Goal: Browse casually: Explore the website without a specific task or goal

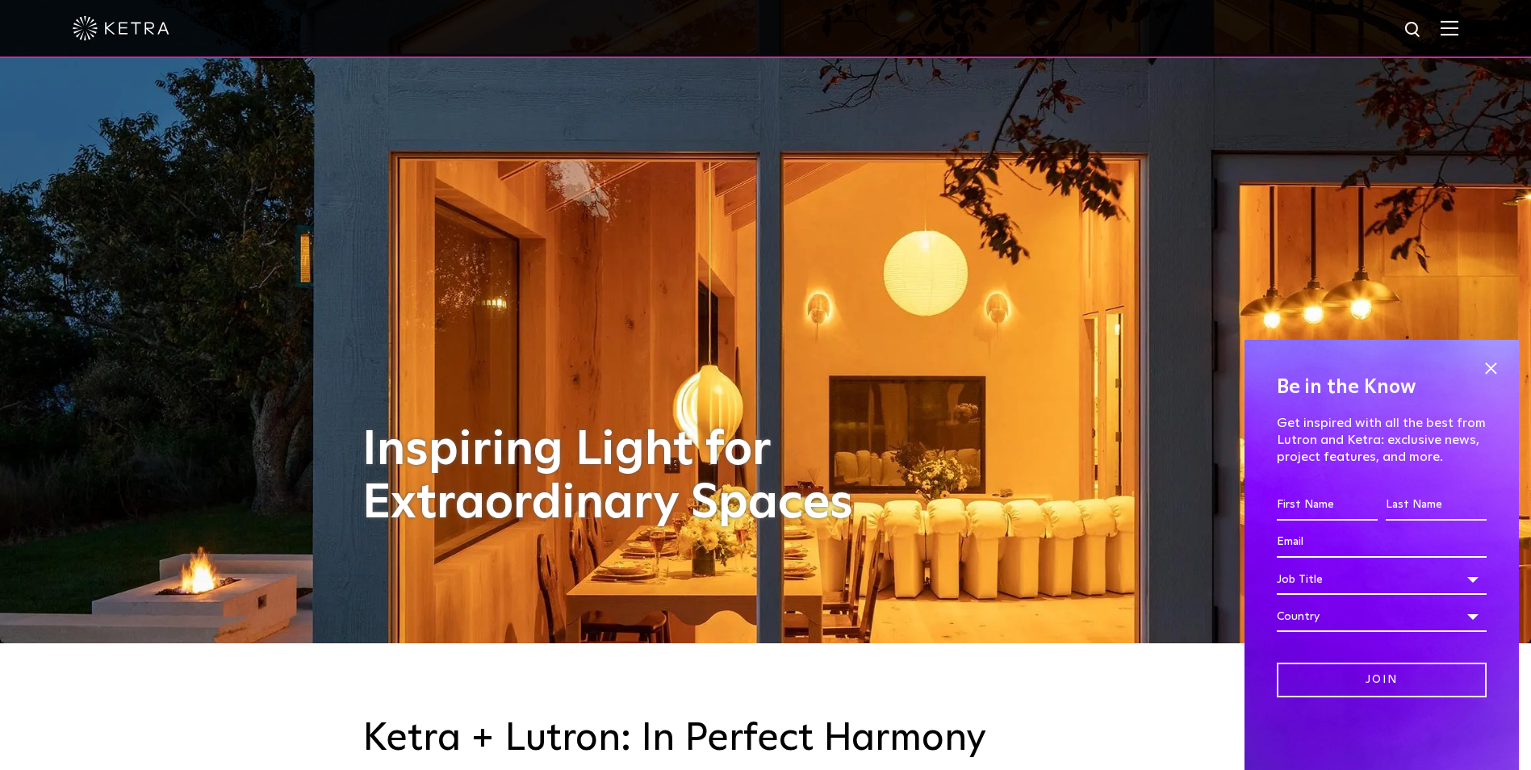
scroll to position [161, 0]
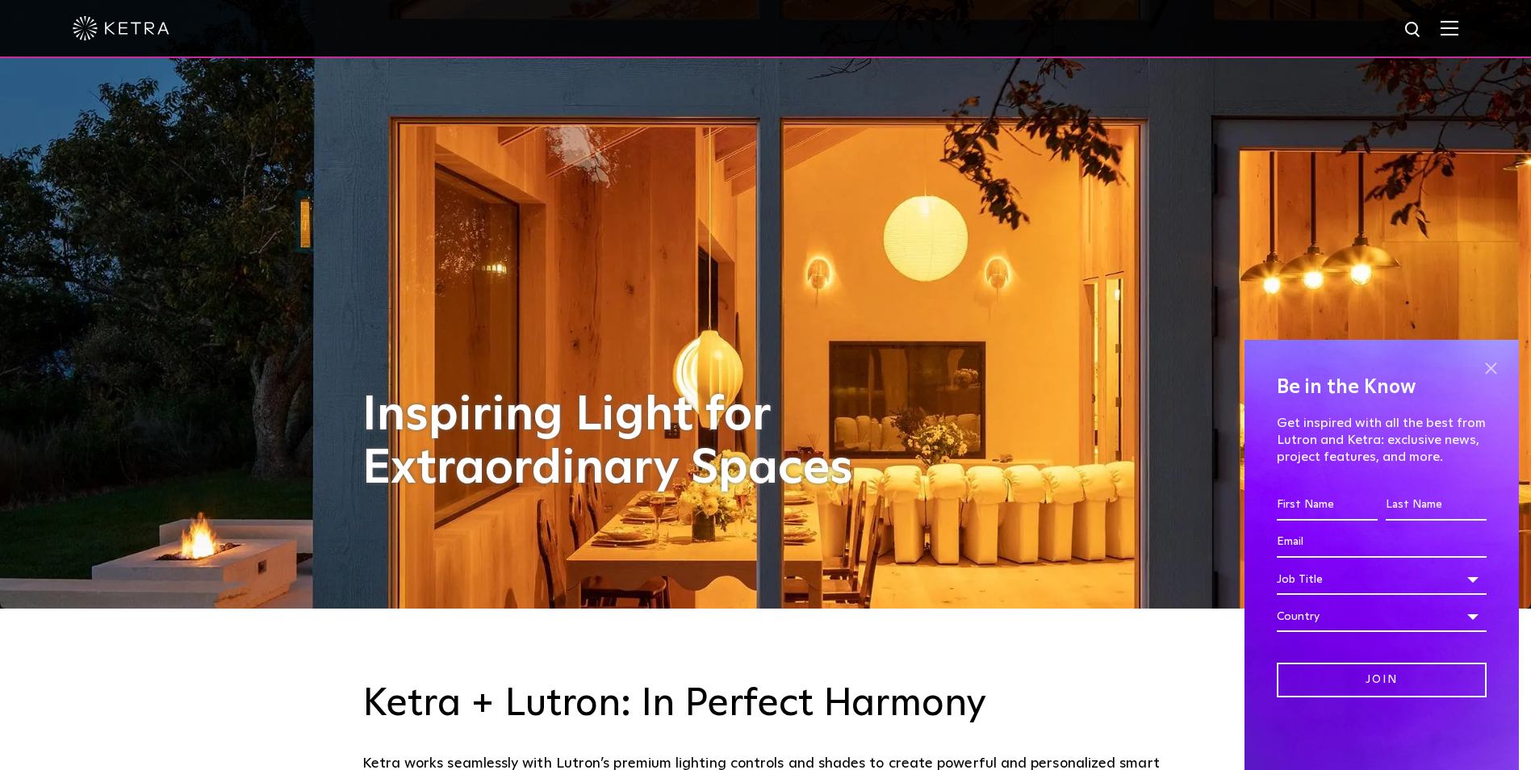
click at [1498, 370] on span at bounding box center [1491, 368] width 24 height 24
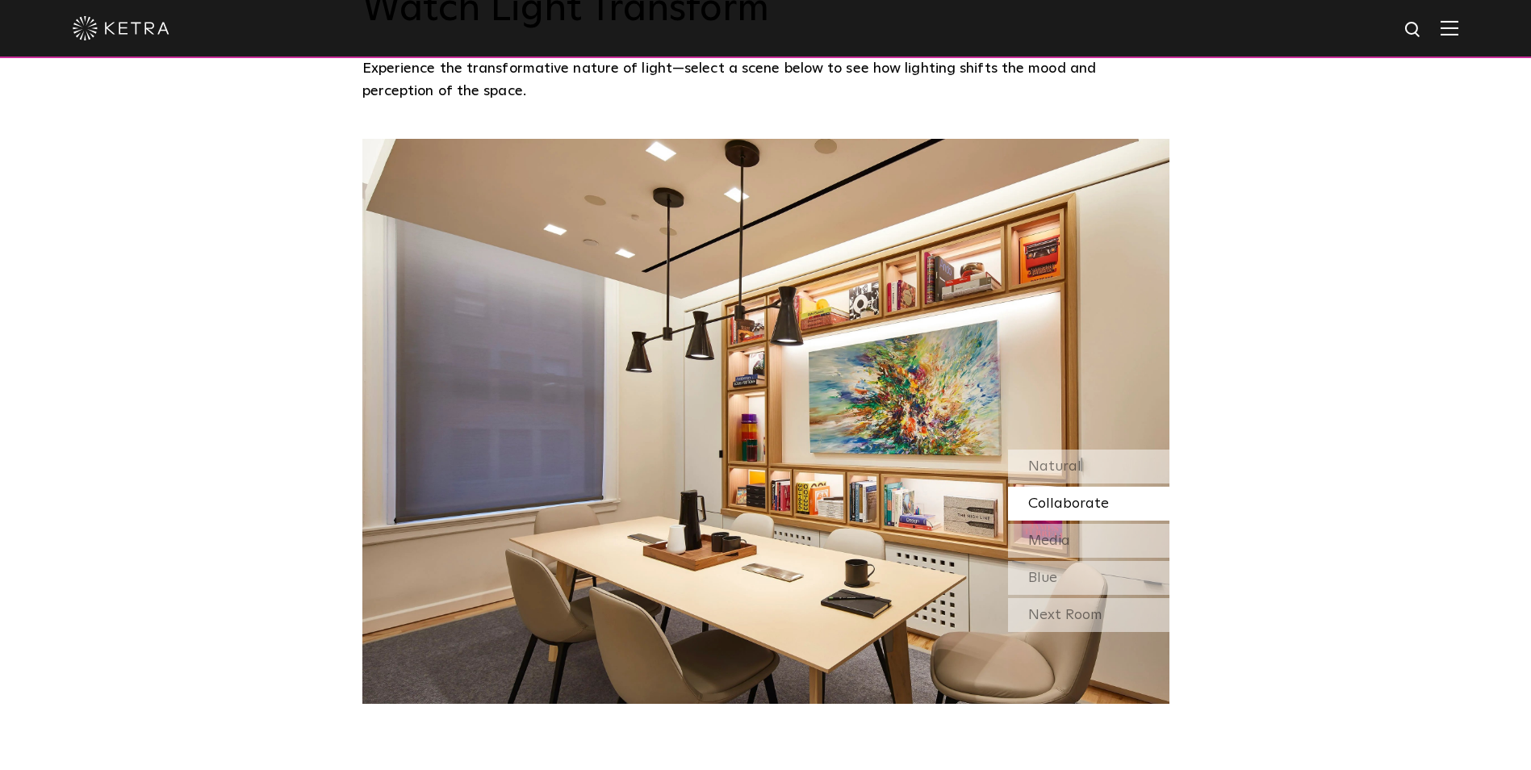
scroll to position [1453, 0]
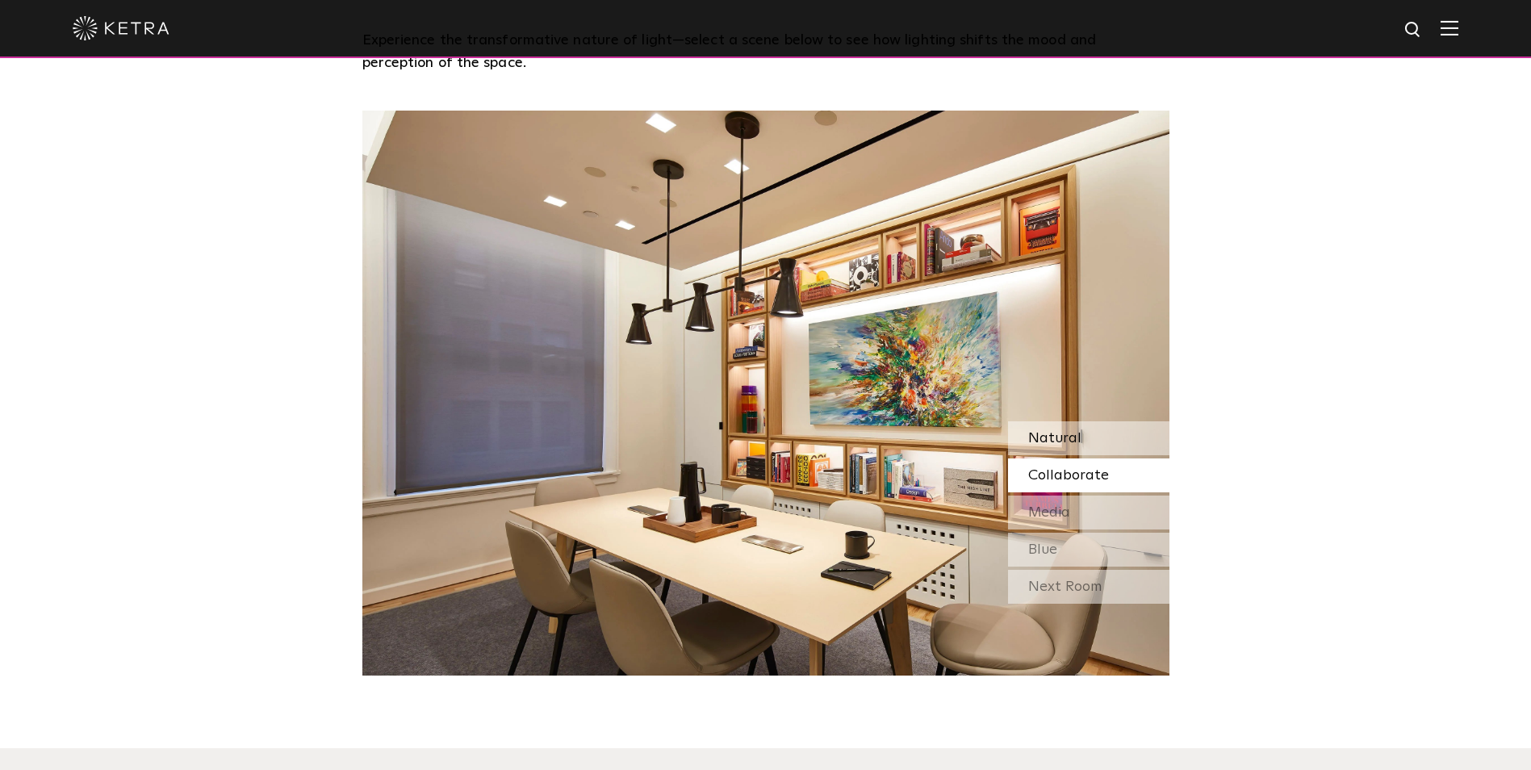
click at [1049, 436] on span "Natural" at bounding box center [1054, 438] width 53 height 15
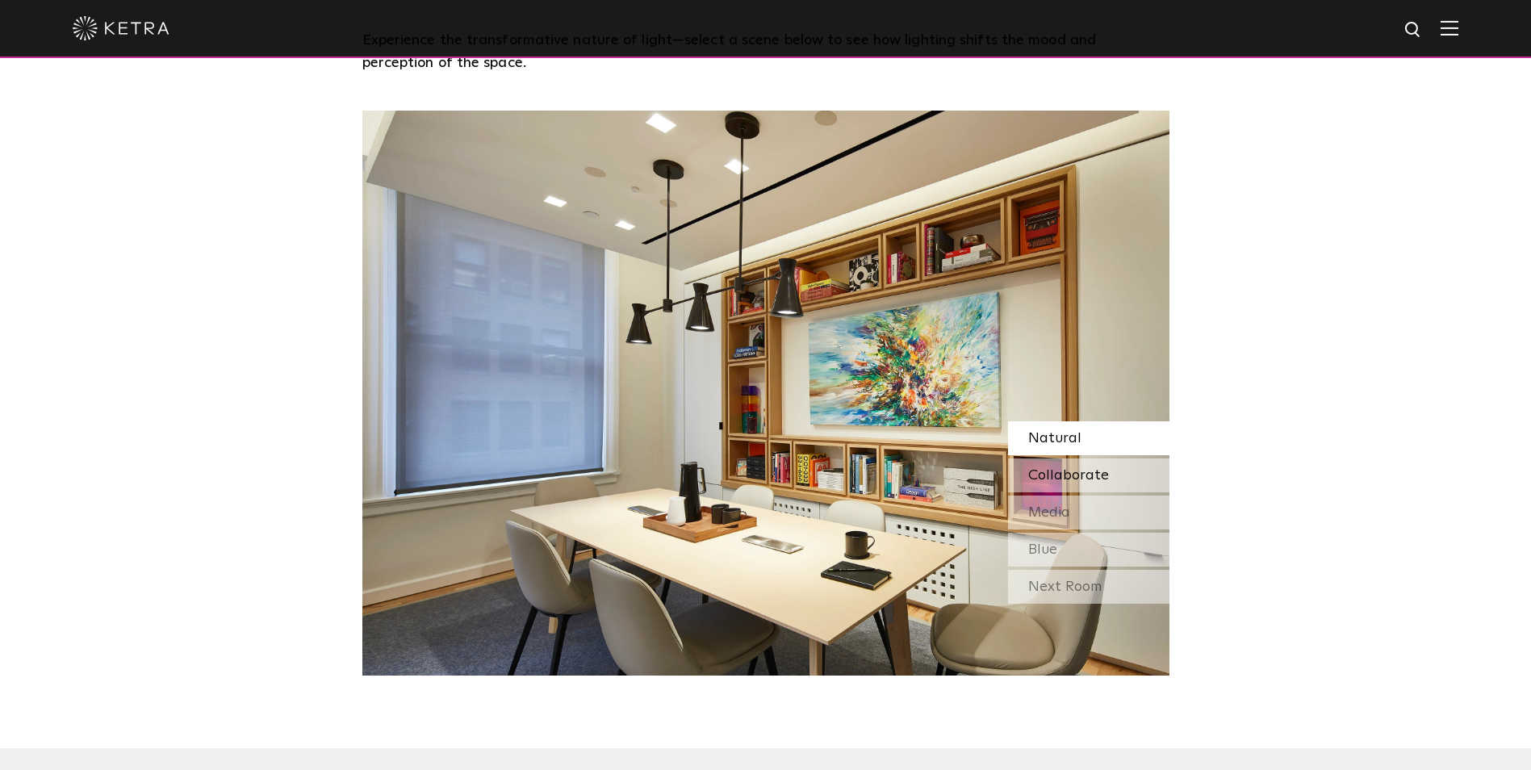
click at [1067, 473] on span "Collaborate" at bounding box center [1068, 475] width 81 height 15
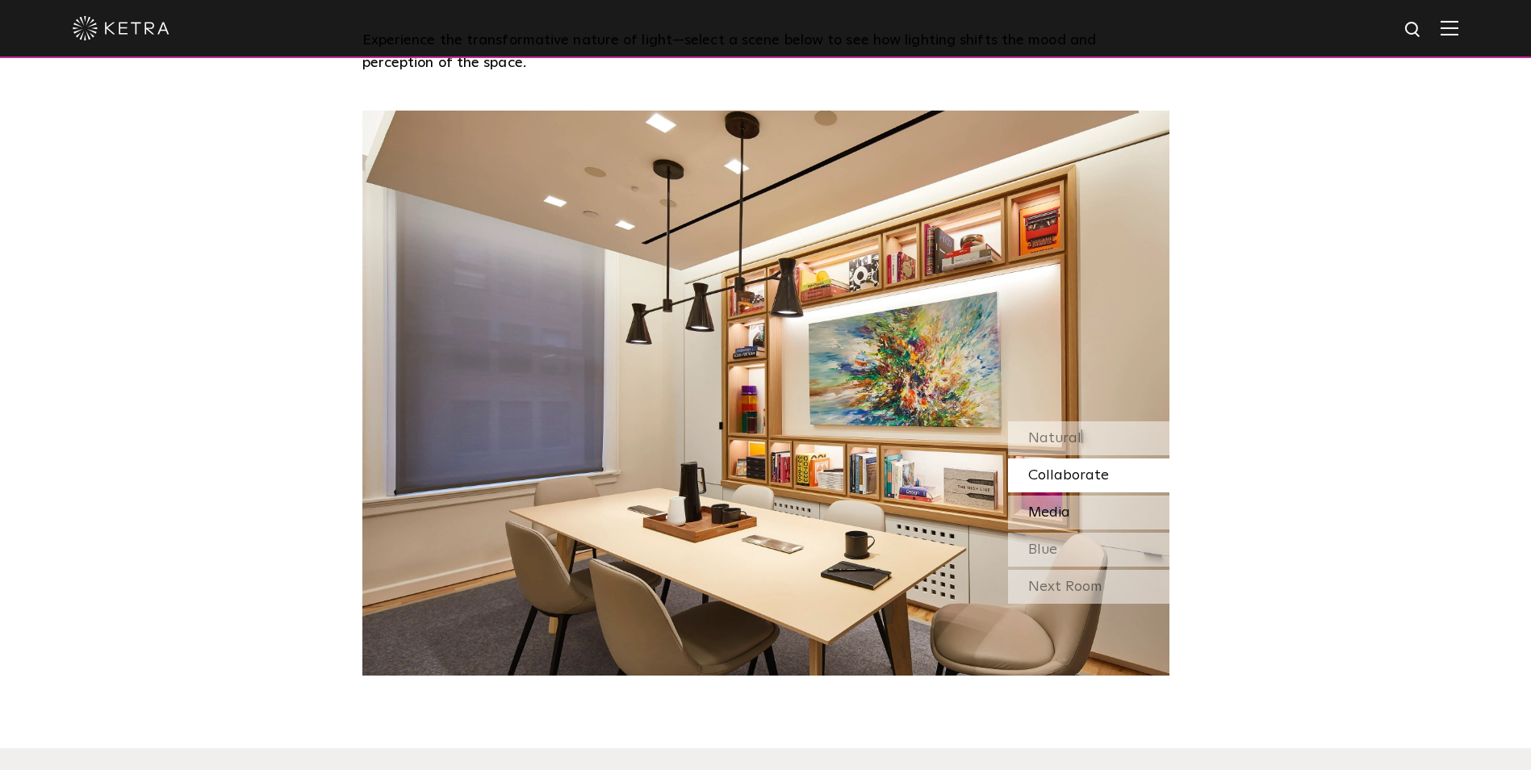
click at [1053, 505] on span "Media" at bounding box center [1049, 512] width 42 height 15
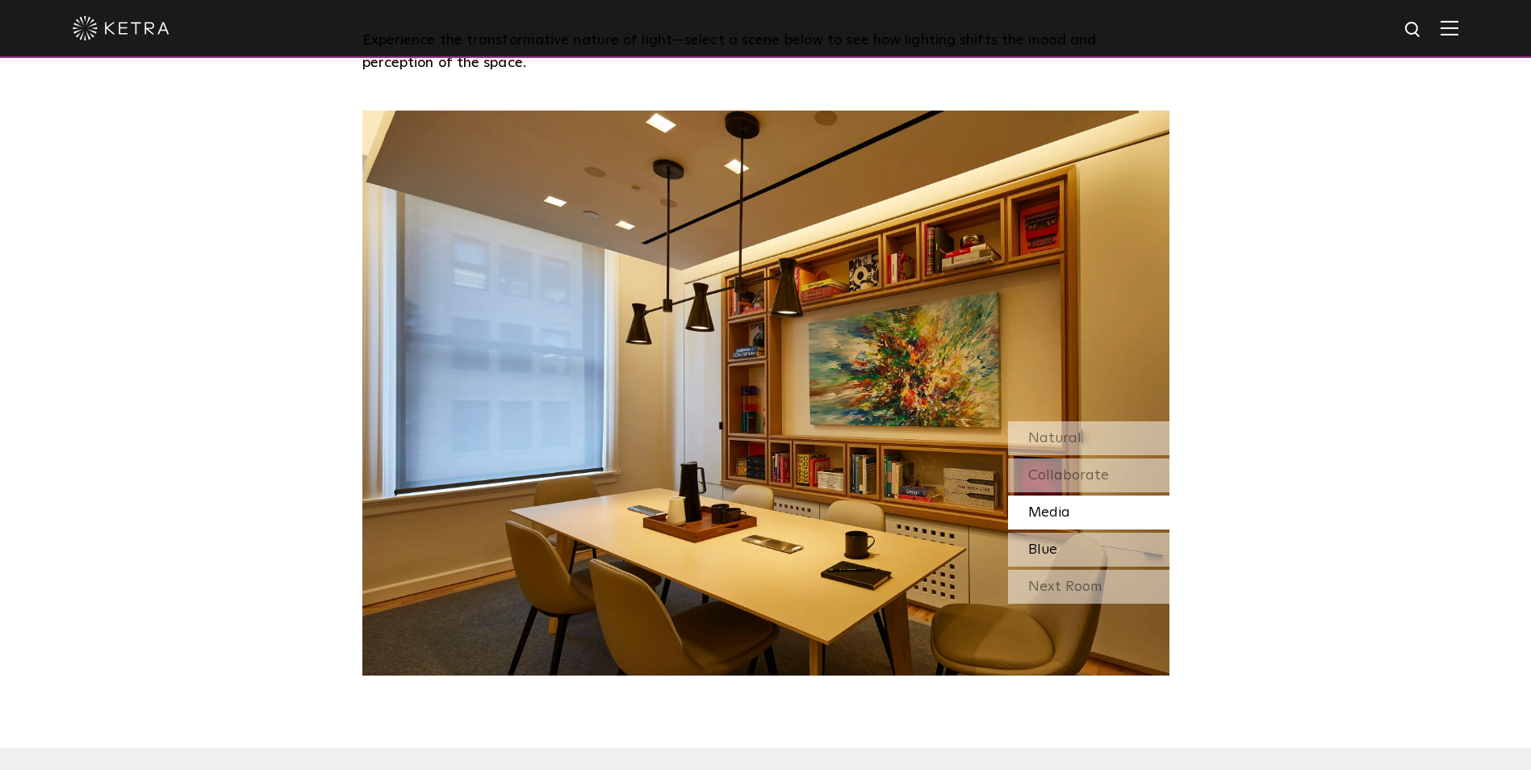
click at [1042, 542] on span "Blue" at bounding box center [1042, 549] width 29 height 15
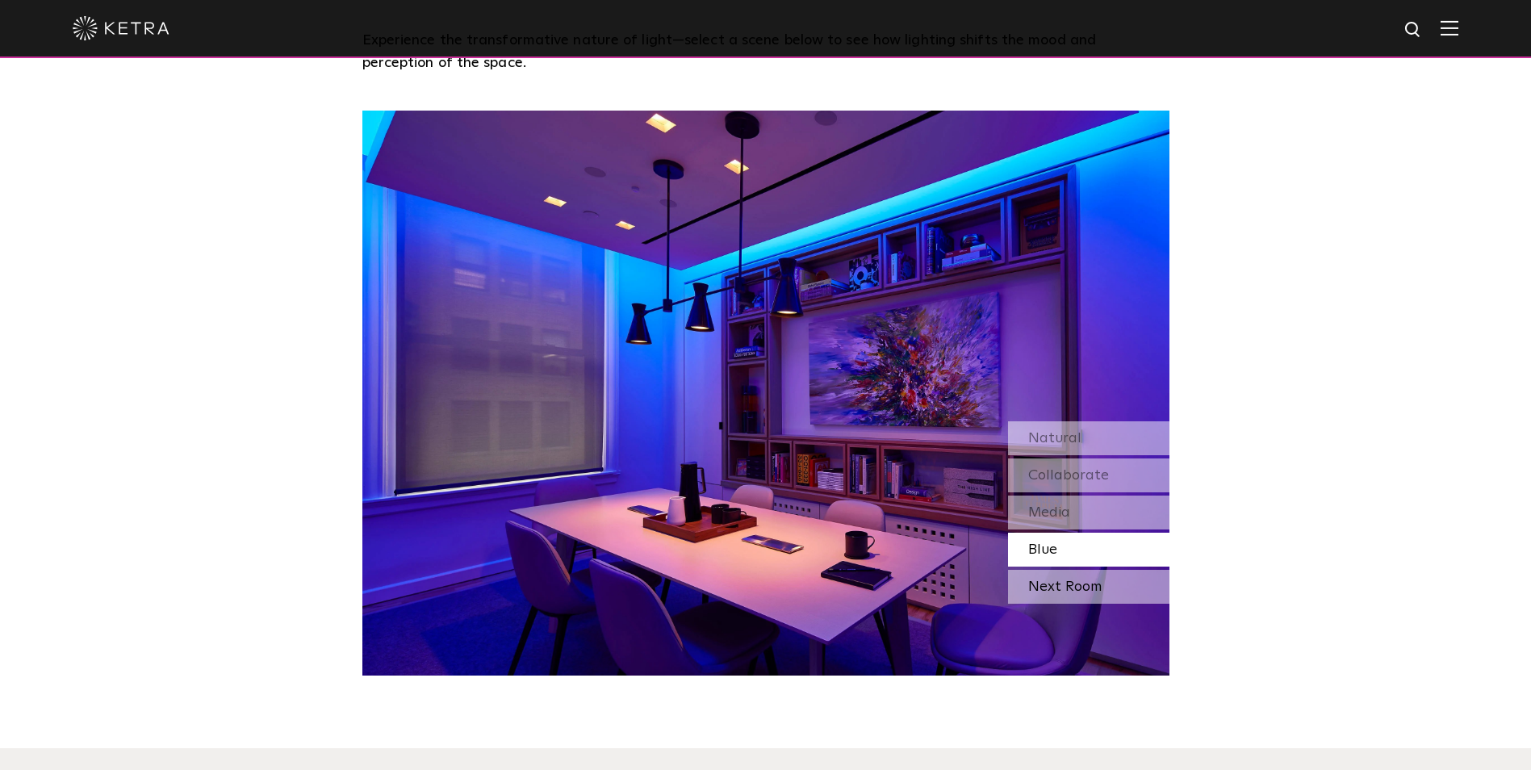
click at [1032, 585] on div "Next Room" at bounding box center [1088, 587] width 161 height 34
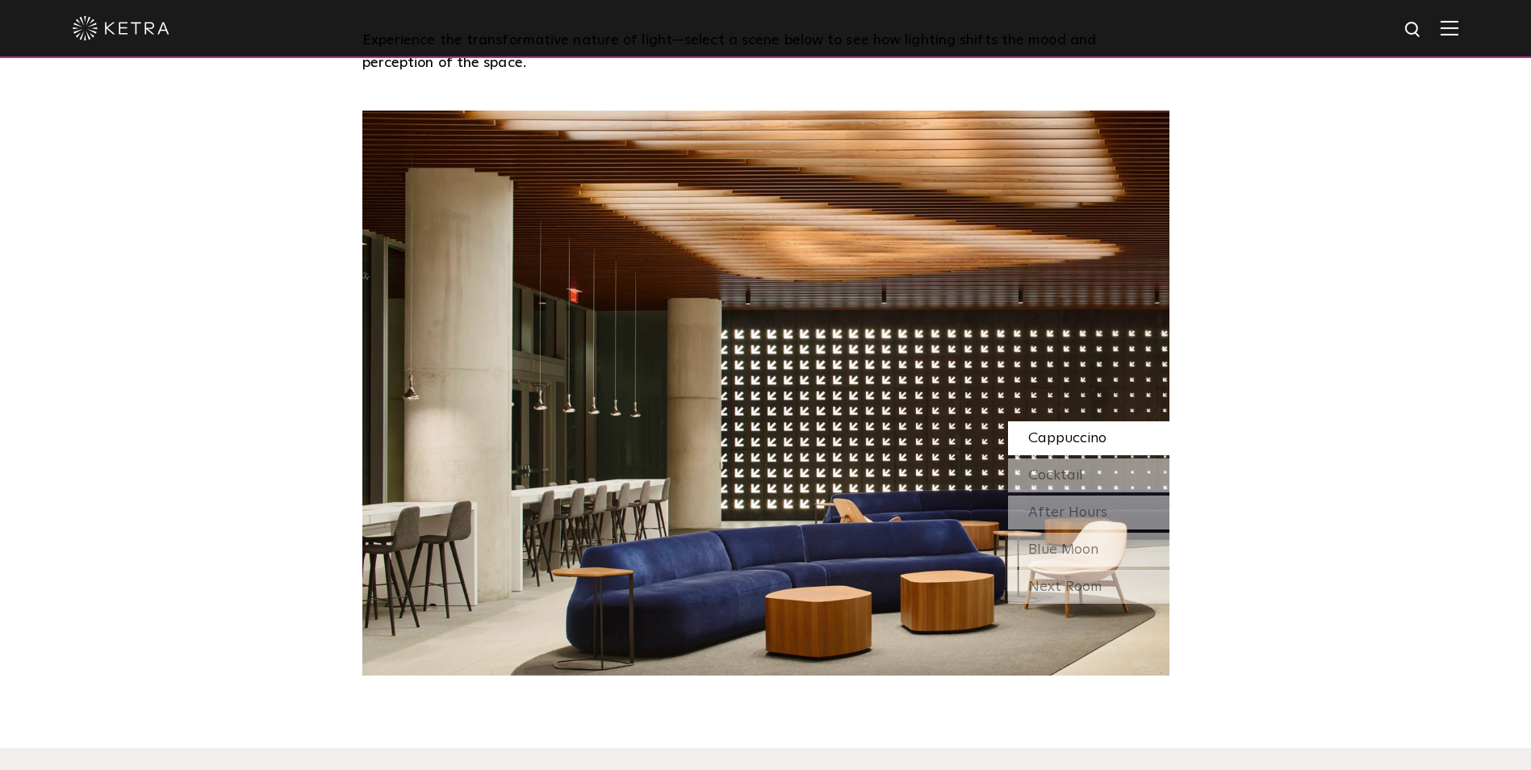
click at [1041, 433] on span "Cappuccino" at bounding box center [1067, 438] width 78 height 15
click at [1043, 476] on span "Cocktail" at bounding box center [1055, 475] width 55 height 15
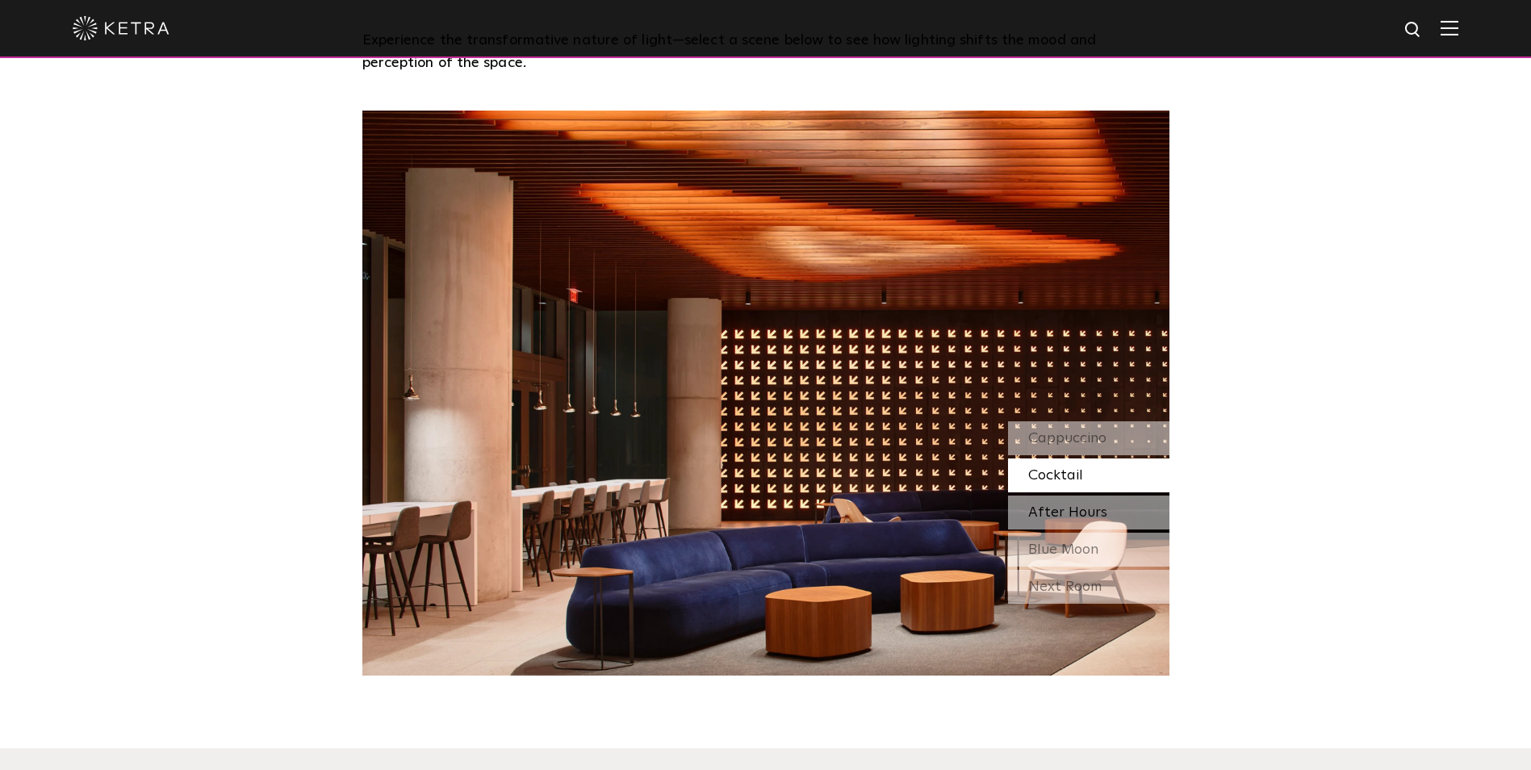
click at [1044, 506] on span "After Hours" at bounding box center [1067, 512] width 79 height 15
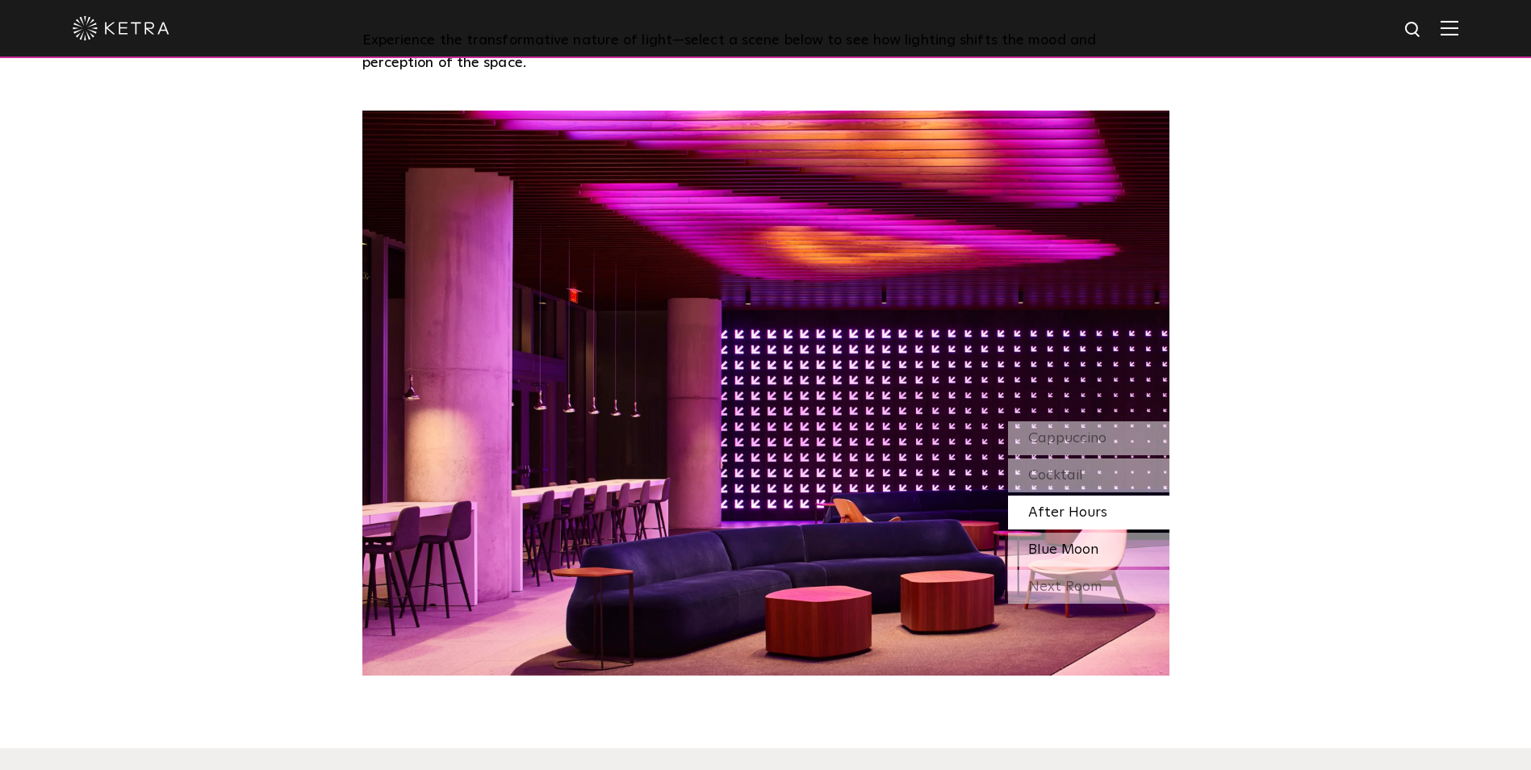
click at [1025, 551] on div "Blue Moon" at bounding box center [1088, 550] width 161 height 34
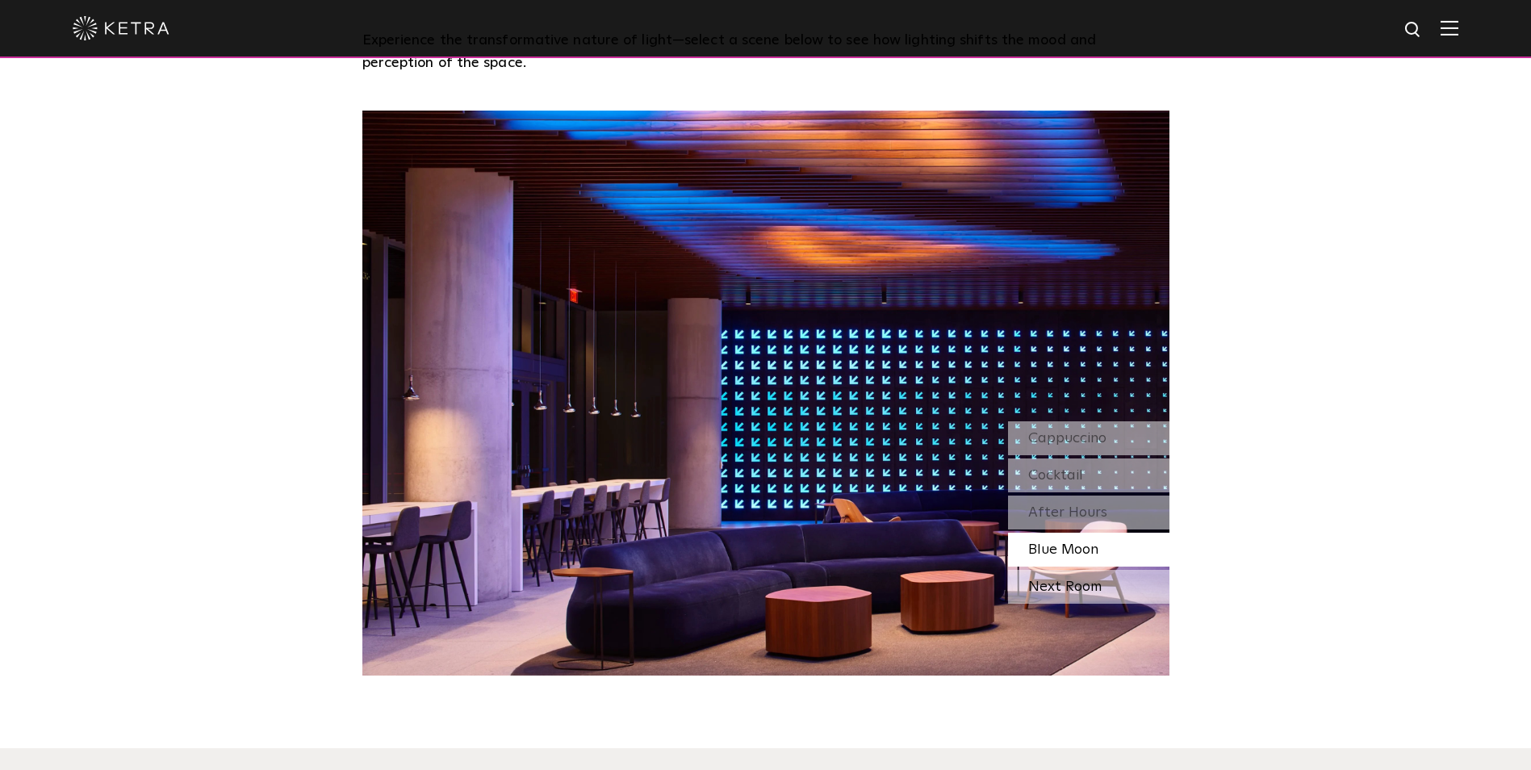
click at [1077, 586] on div "Next Room" at bounding box center [1088, 587] width 161 height 34
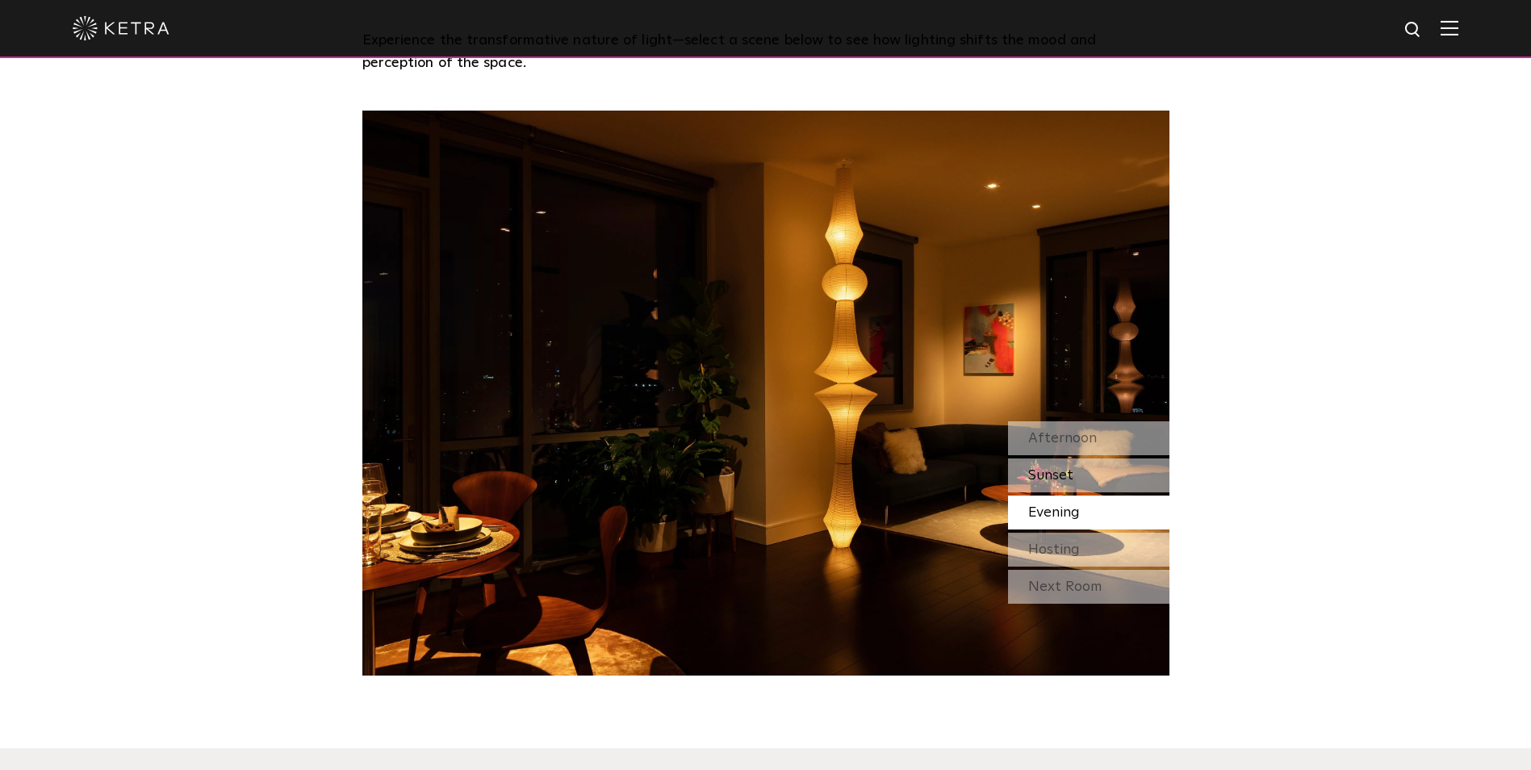
click at [1036, 468] on span "Sunset" at bounding box center [1050, 475] width 45 height 15
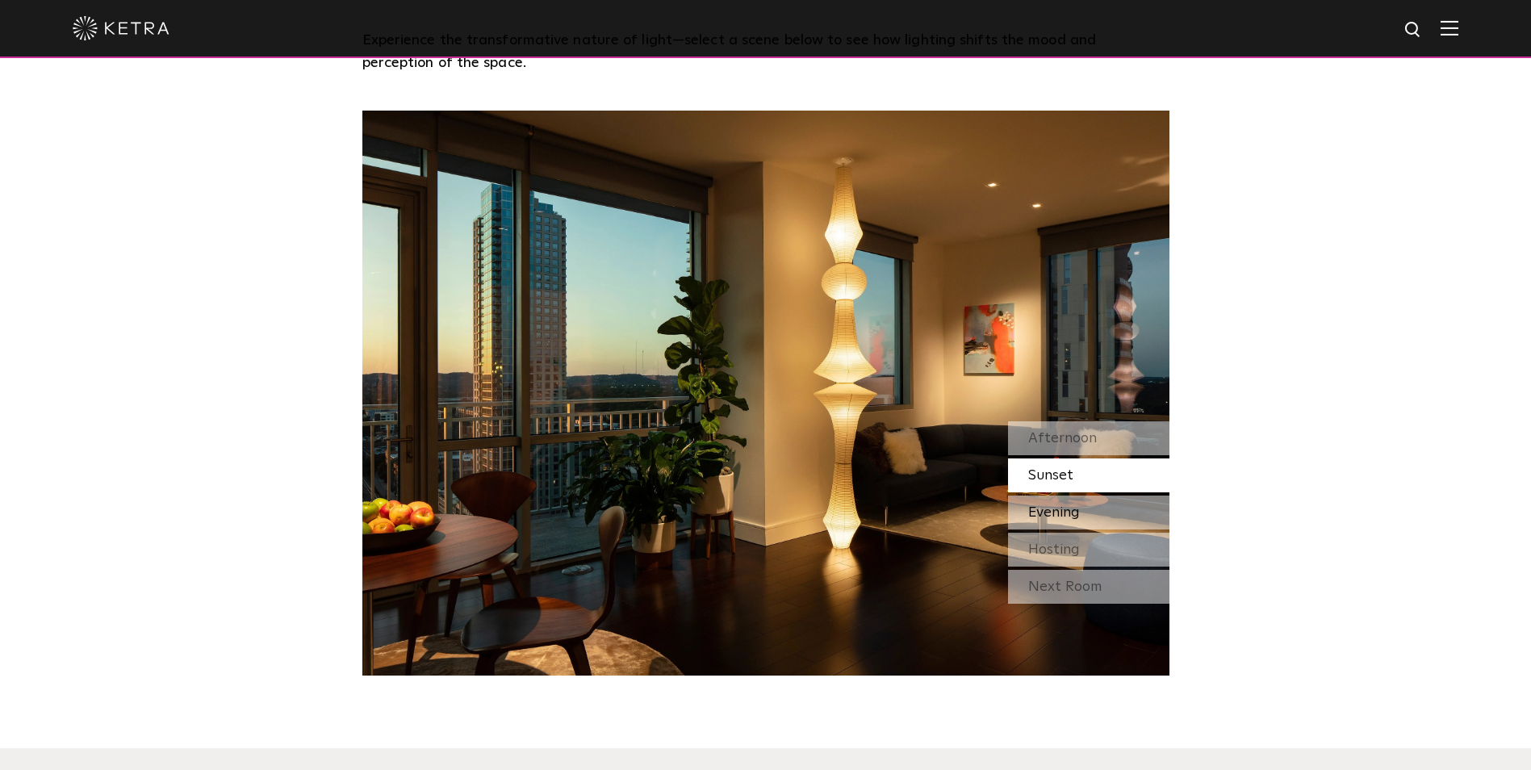
click at [1035, 513] on span "Evening" at bounding box center [1054, 512] width 52 height 15
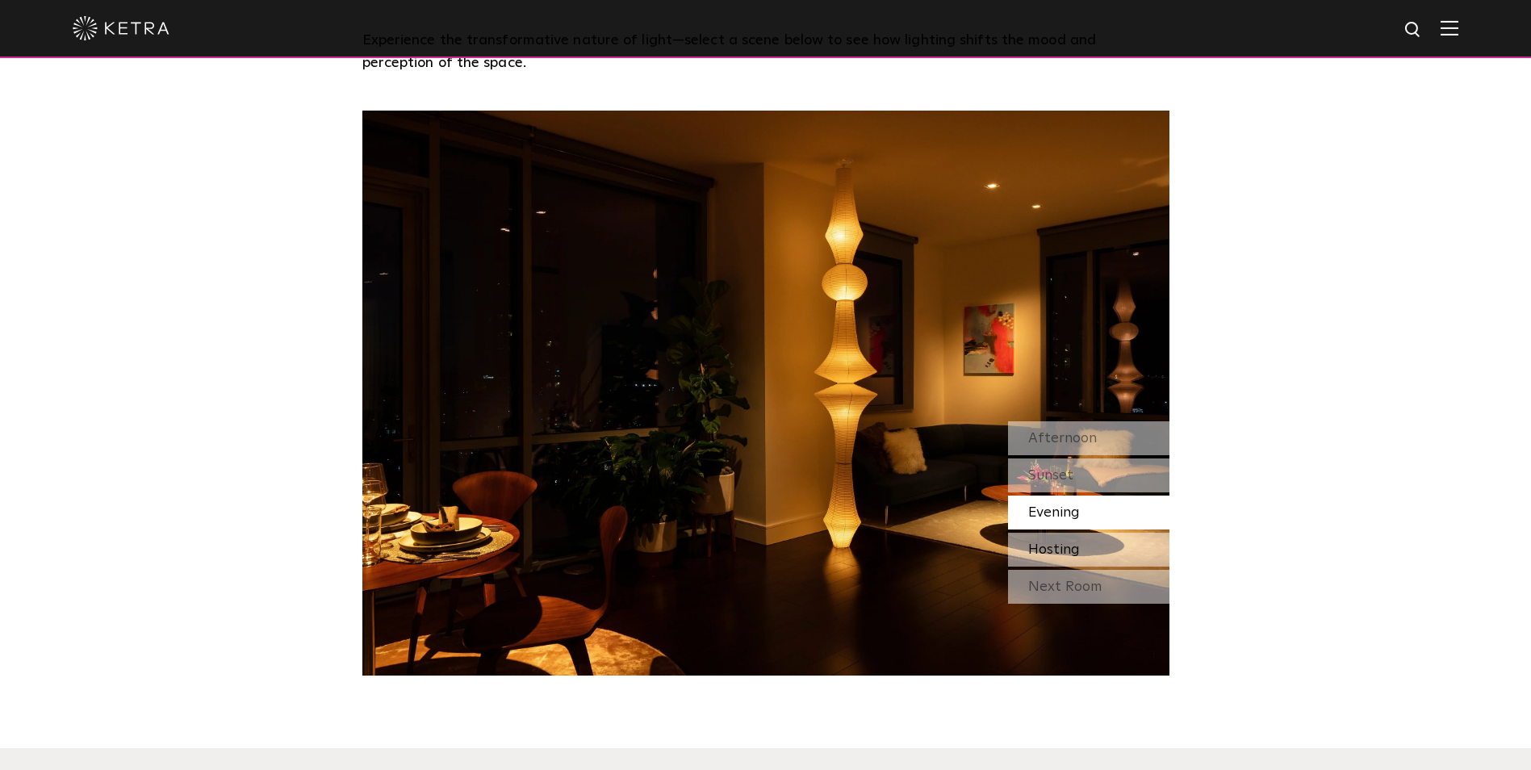
click at [1052, 551] on span "Hosting" at bounding box center [1054, 549] width 52 height 15
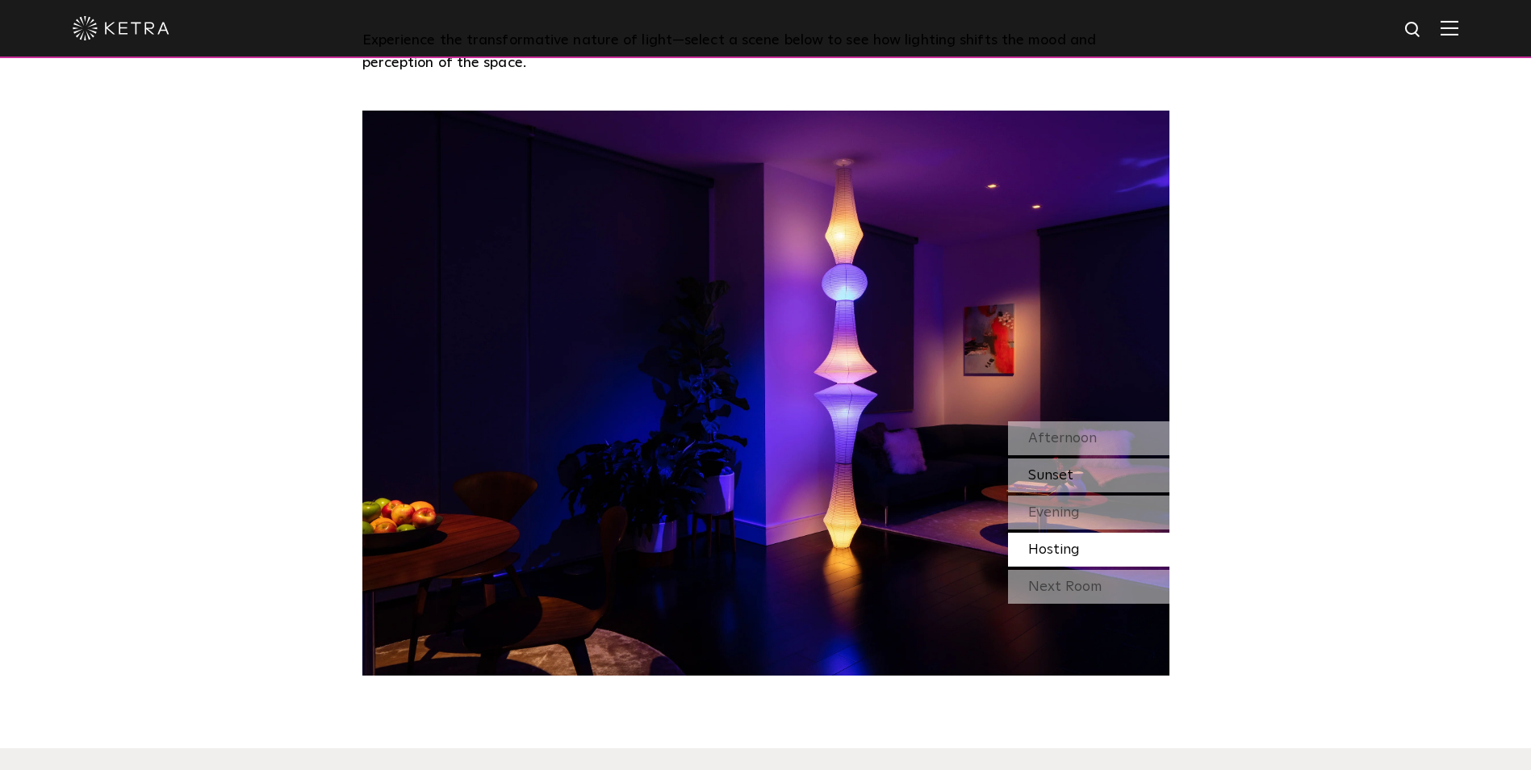
click at [1070, 479] on span "Sunset" at bounding box center [1050, 475] width 45 height 15
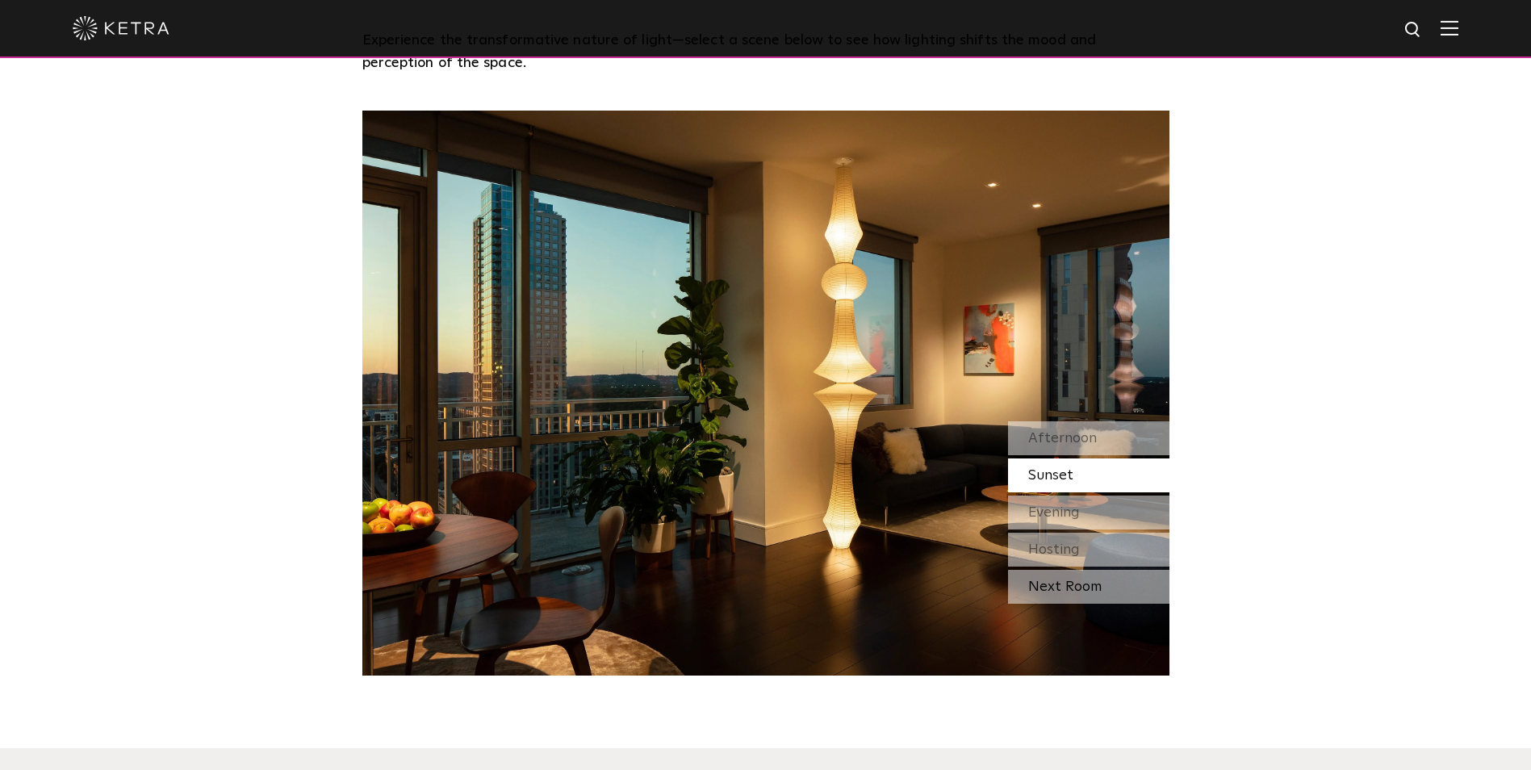
click at [1040, 584] on div "Next Room" at bounding box center [1088, 587] width 161 height 34
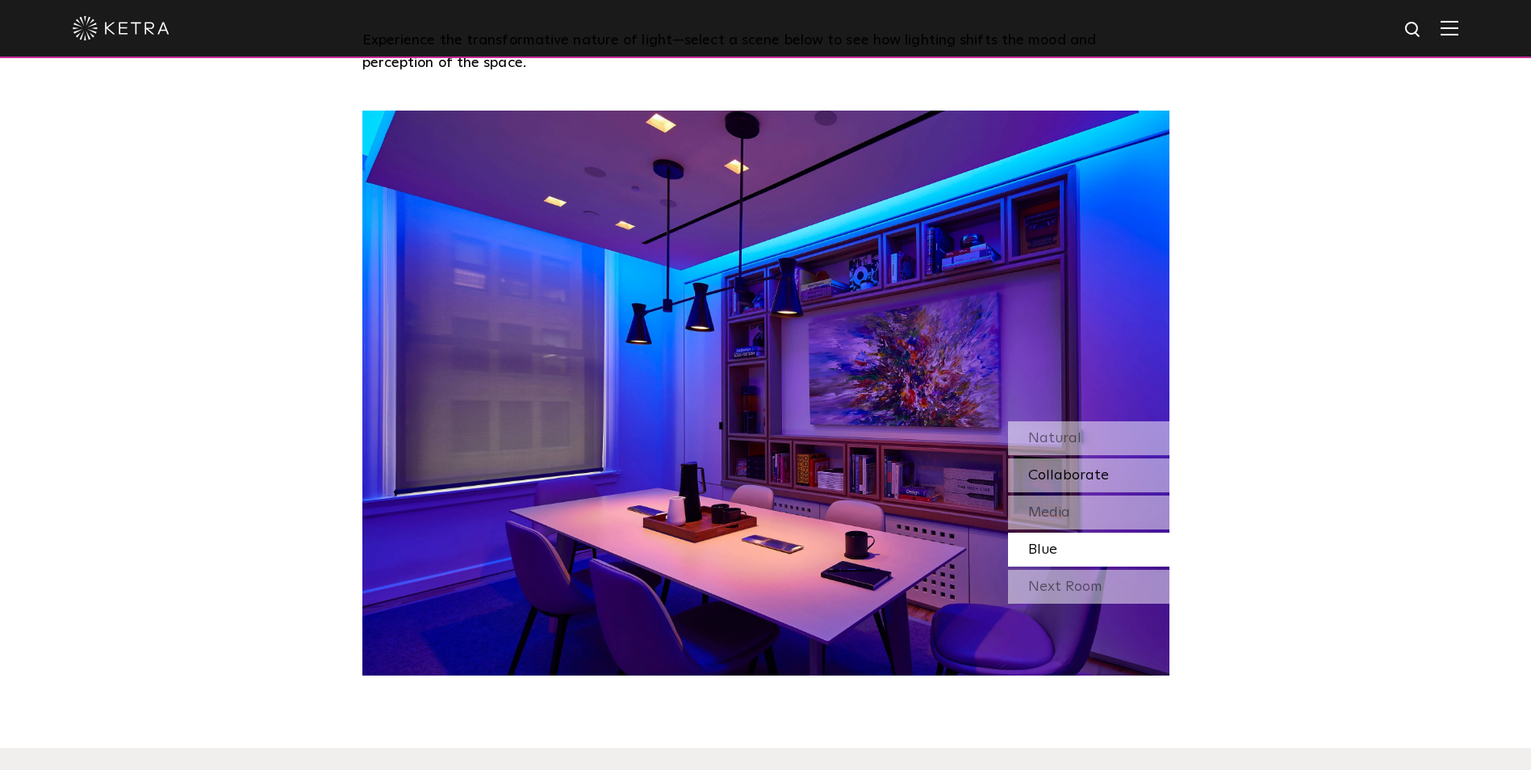
click at [1083, 463] on div "Collaborate" at bounding box center [1088, 475] width 161 height 34
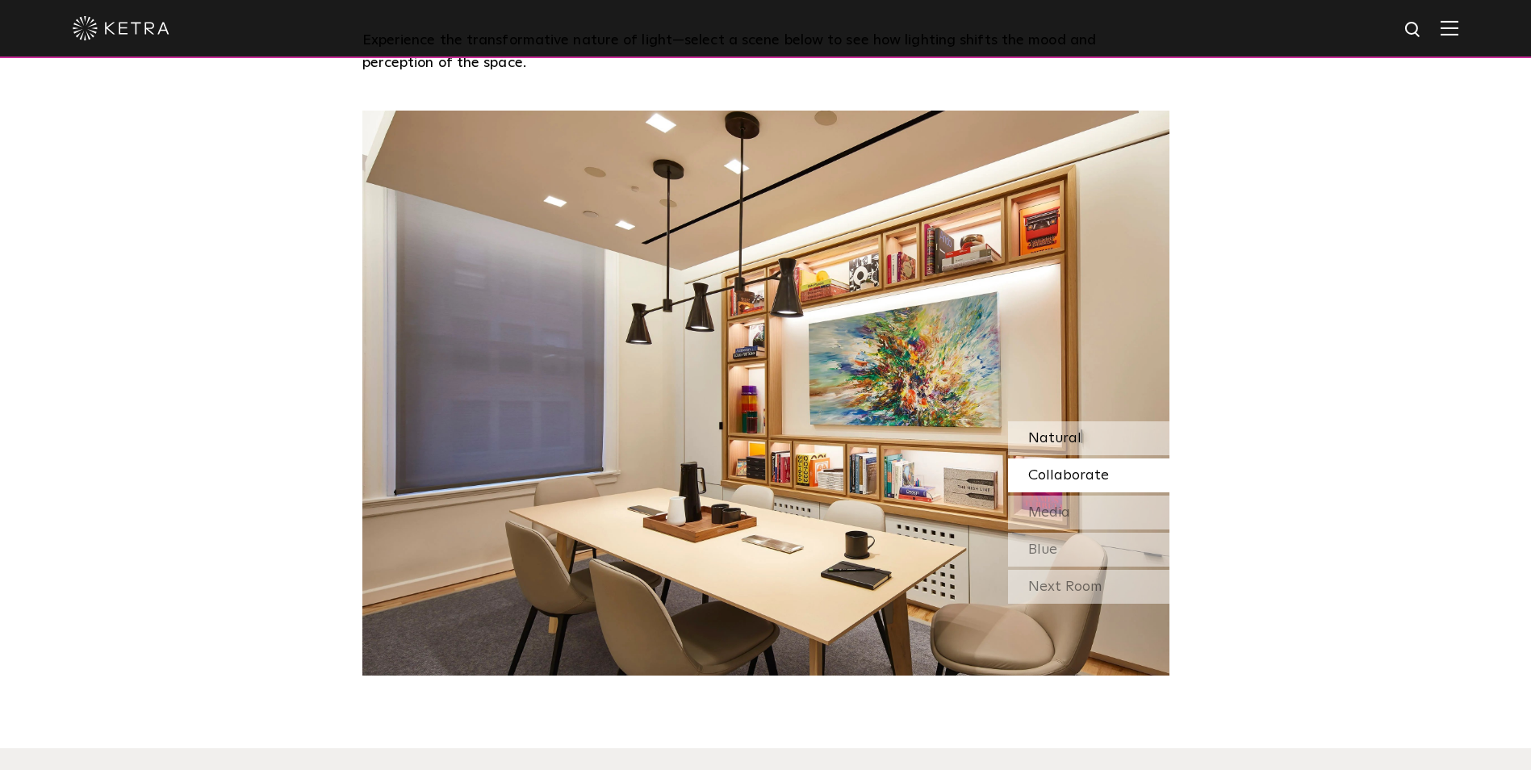
click at [1026, 431] on div "Natural" at bounding box center [1088, 438] width 161 height 34
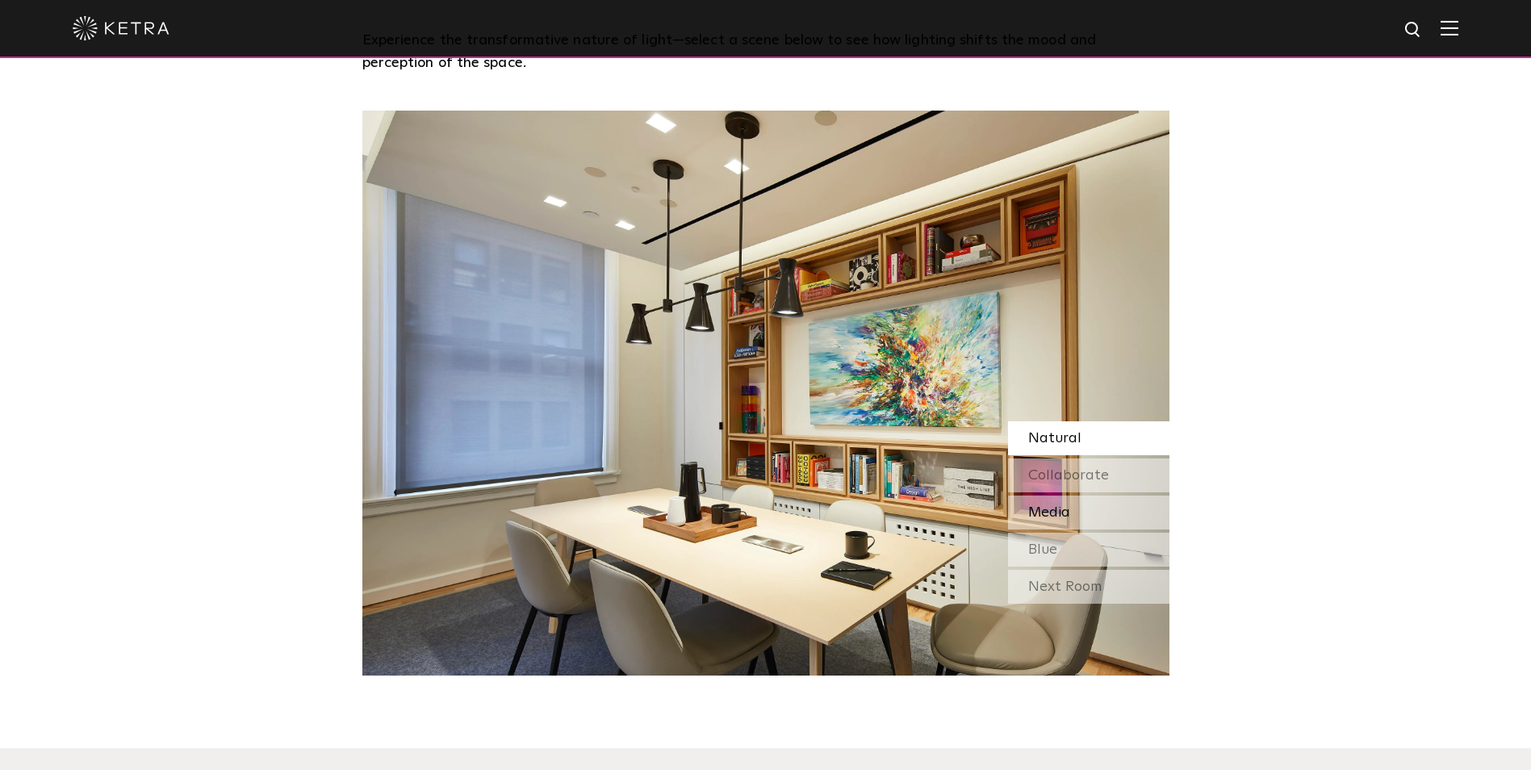
click at [1046, 512] on span "Media" at bounding box center [1049, 512] width 42 height 15
